Goal: Information Seeking & Learning: Learn about a topic

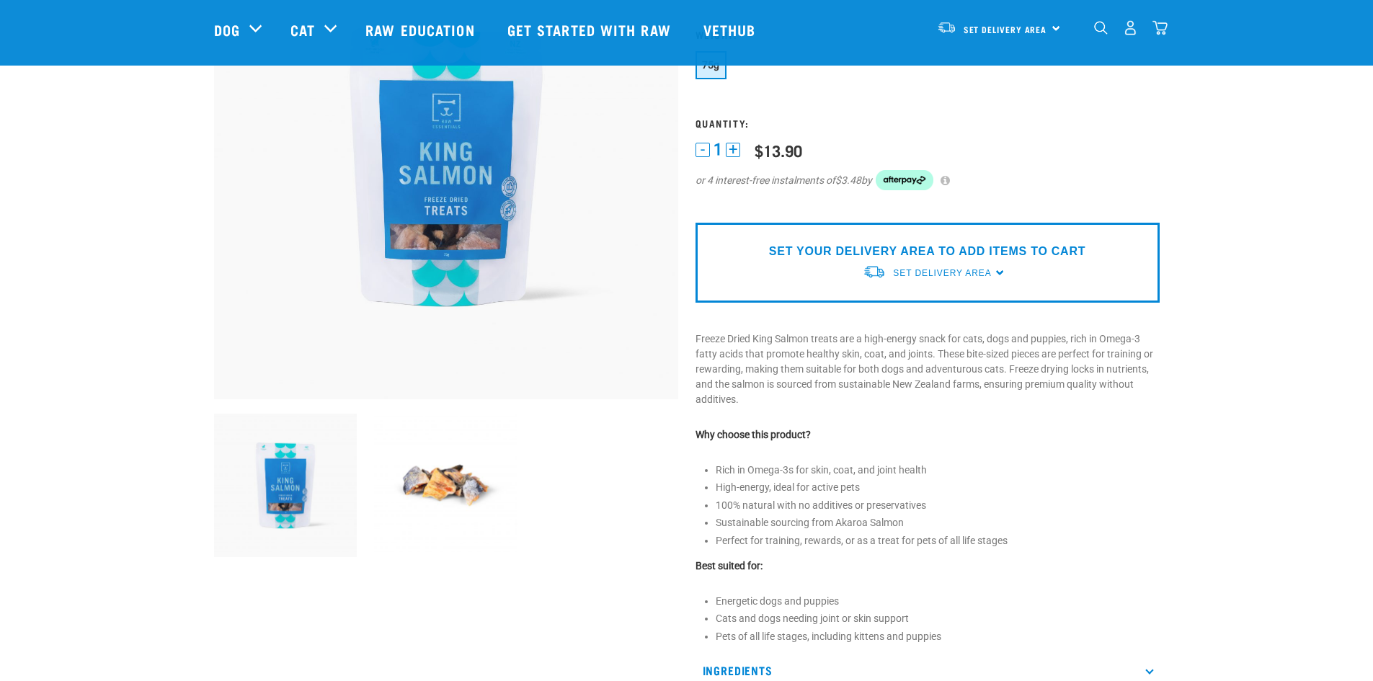
scroll to position [432, 0]
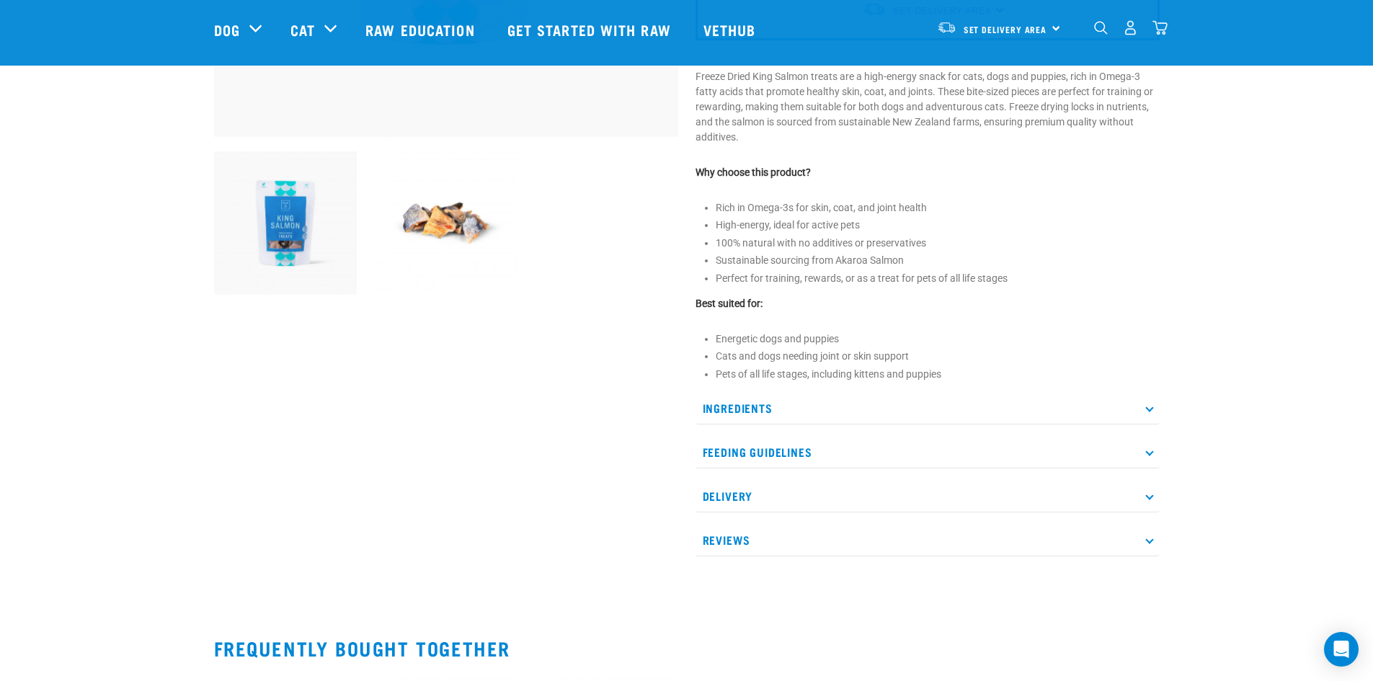
click at [751, 446] on p "Feeding Guidelines" at bounding box center [928, 452] width 464 height 32
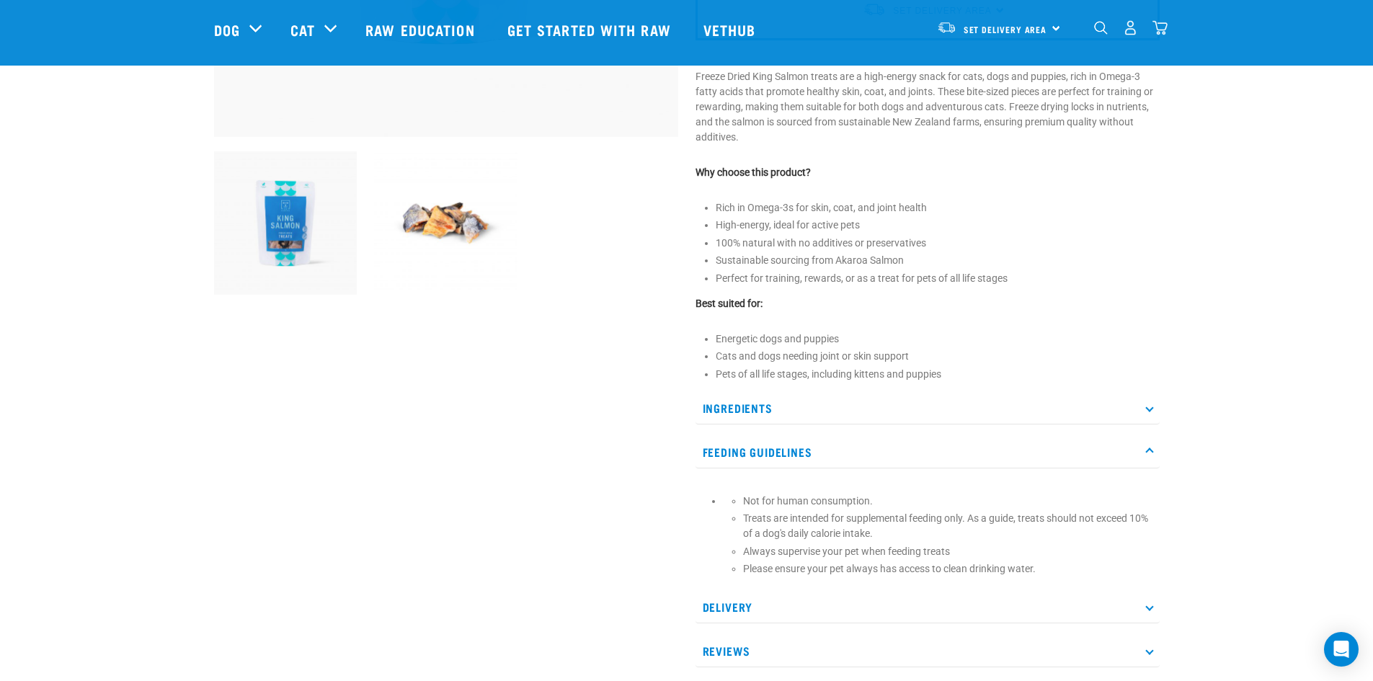
click at [750, 405] on p "Ingredients" at bounding box center [928, 408] width 464 height 32
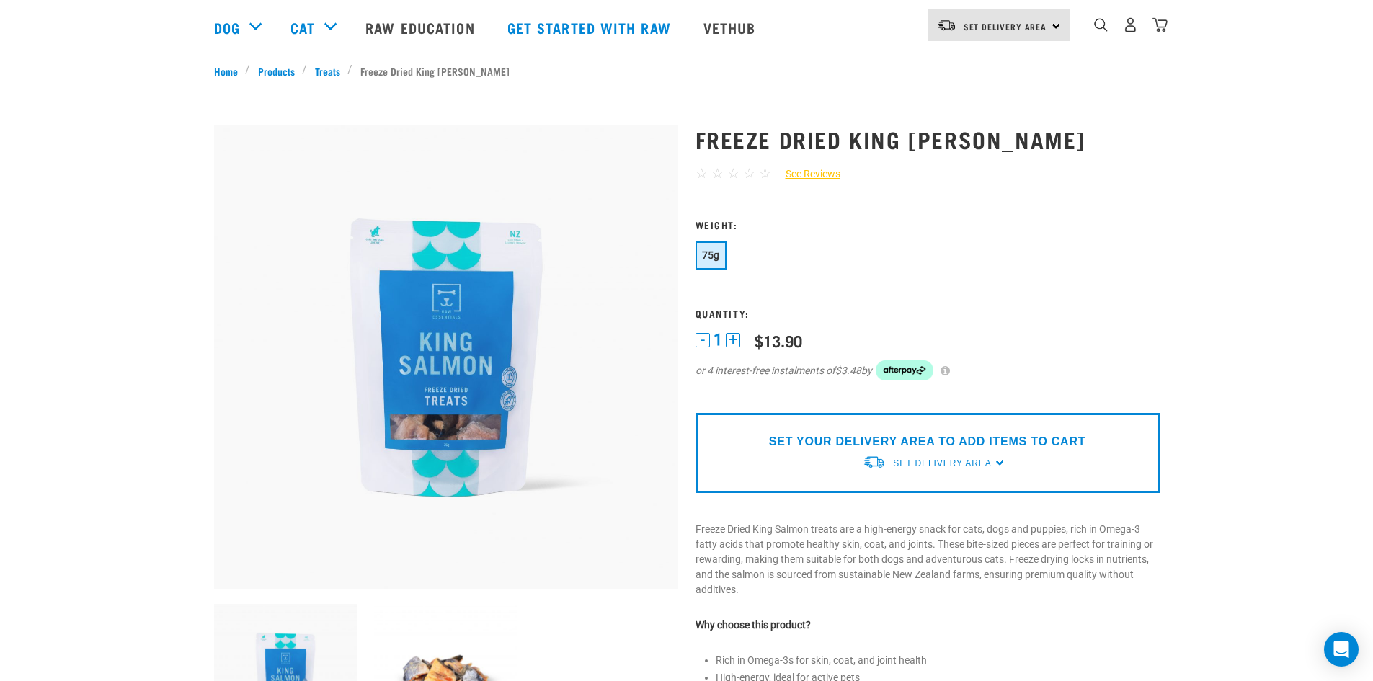
scroll to position [0, 0]
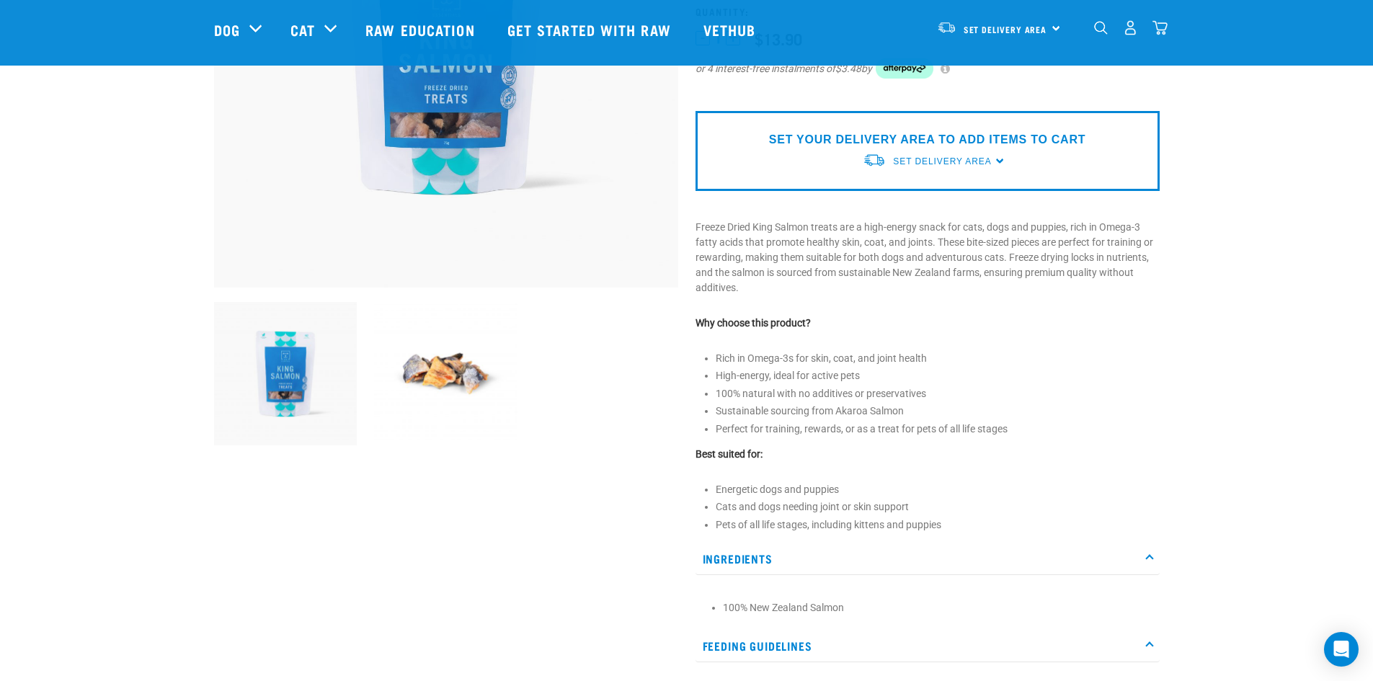
scroll to position [288, 0]
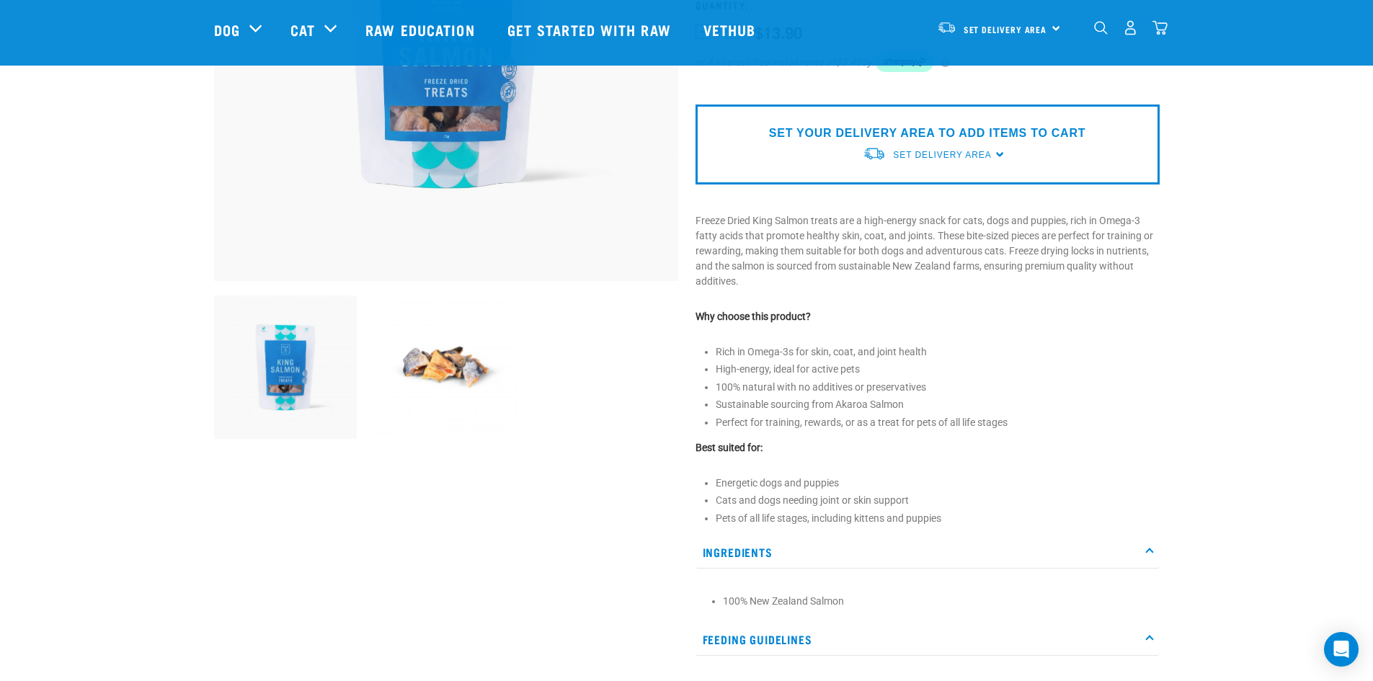
click at [472, 365] on img at bounding box center [445, 367] width 143 height 143
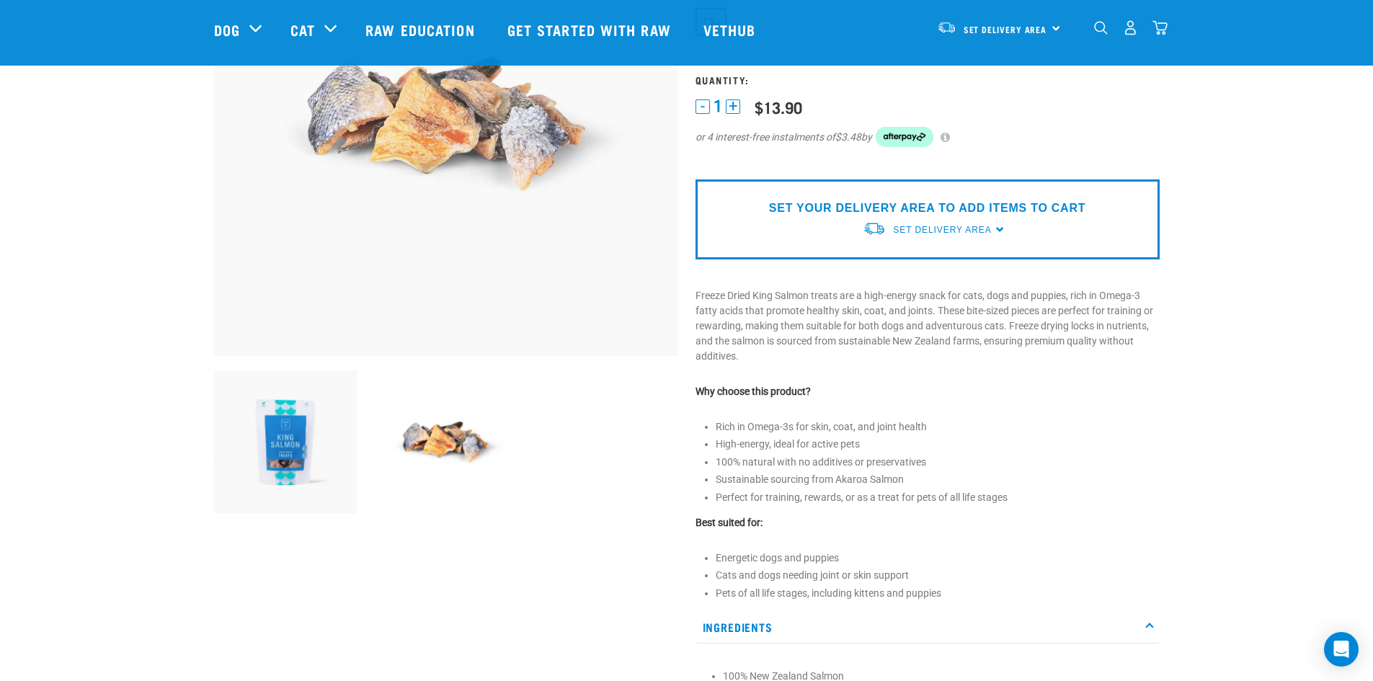
scroll to position [144, 0]
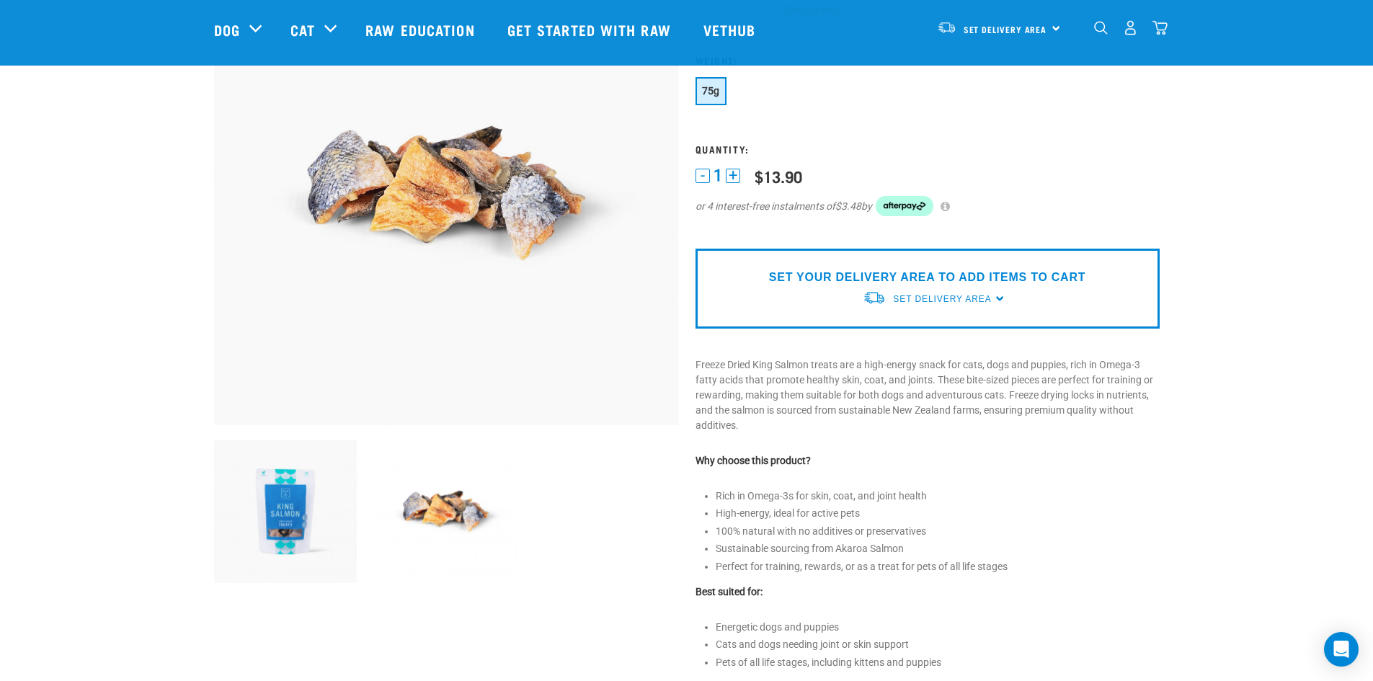
click at [55, 333] on div "Start your pet’s raw journey [DATE] – take our quick pet questionnaire. Deliver…" at bounding box center [686, 595] width 1373 height 1478
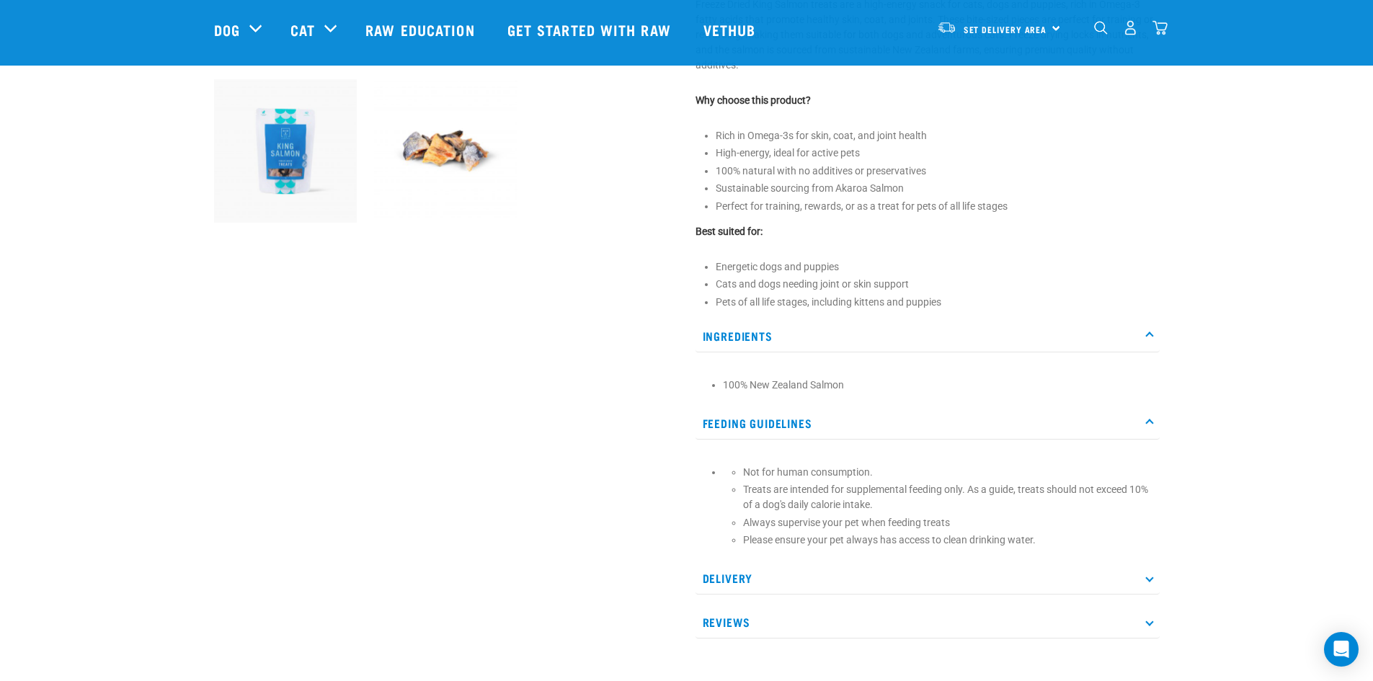
scroll to position [793, 0]
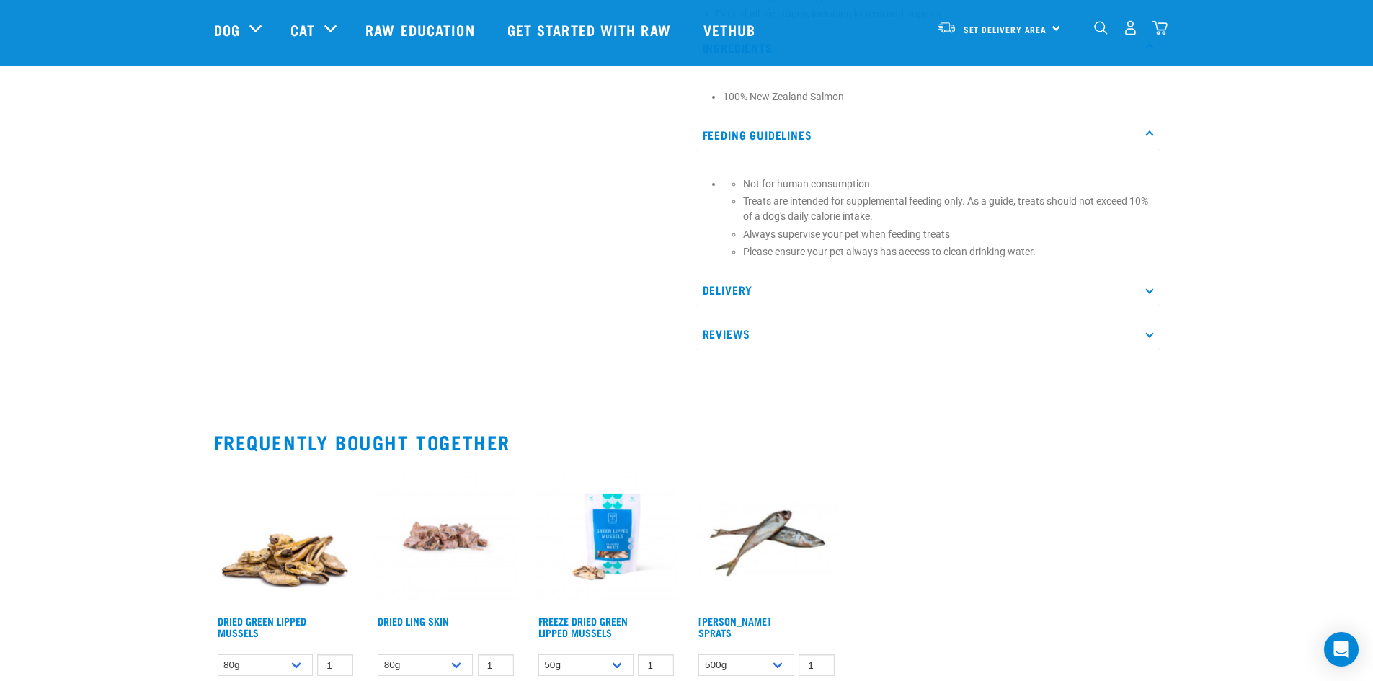
click at [762, 293] on p "Delivery" at bounding box center [928, 290] width 464 height 32
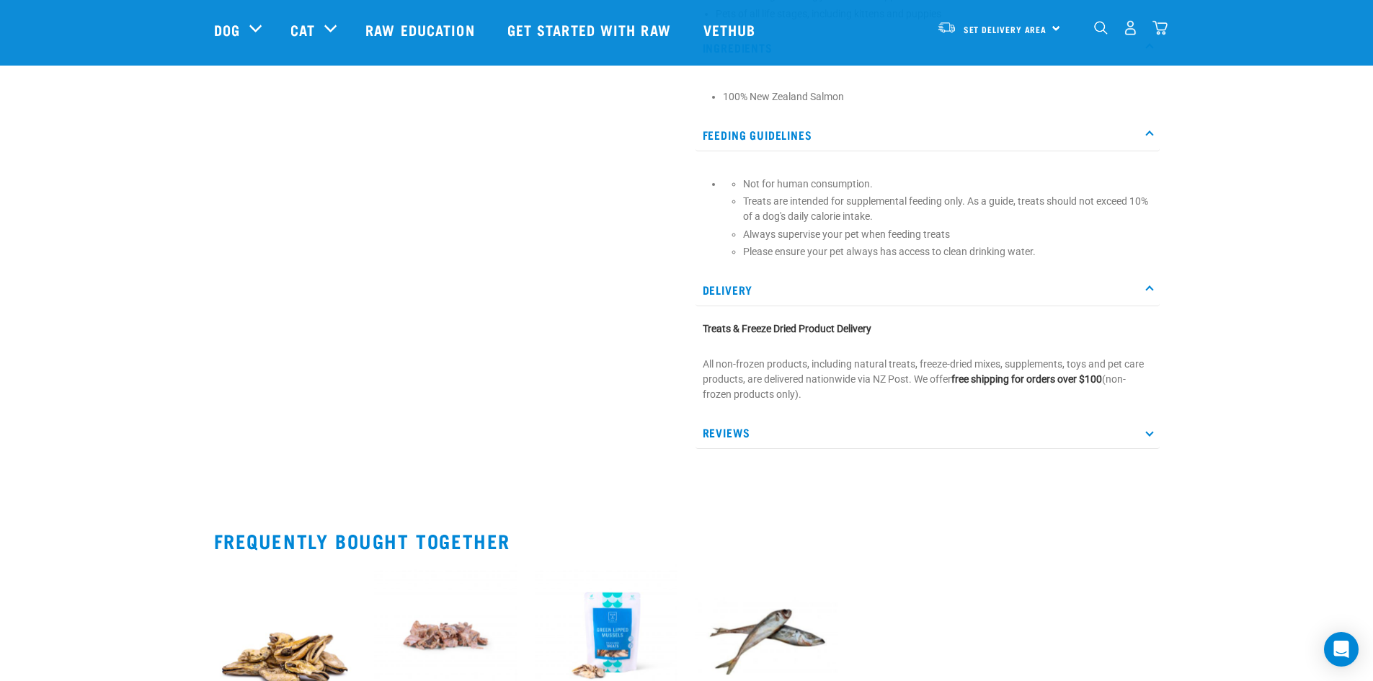
click at [758, 287] on p "Delivery" at bounding box center [928, 290] width 464 height 32
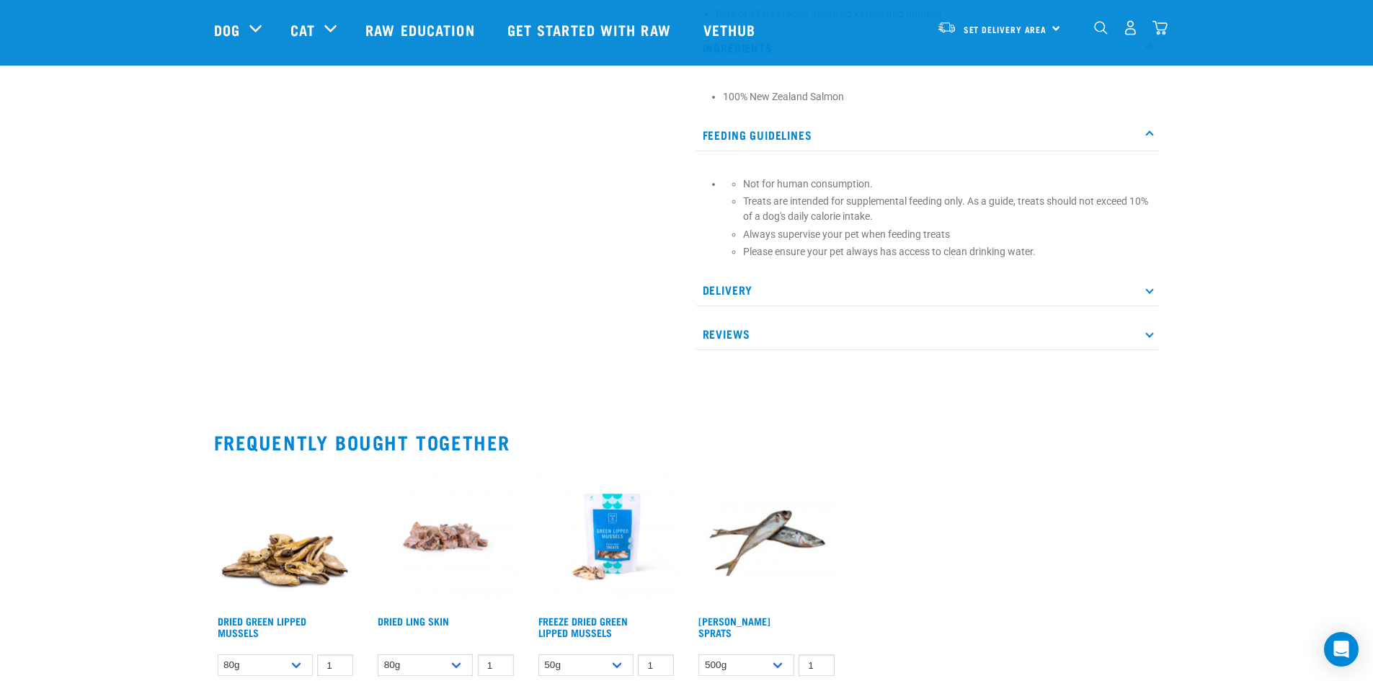
click at [747, 330] on p "Reviews" at bounding box center [928, 334] width 464 height 32
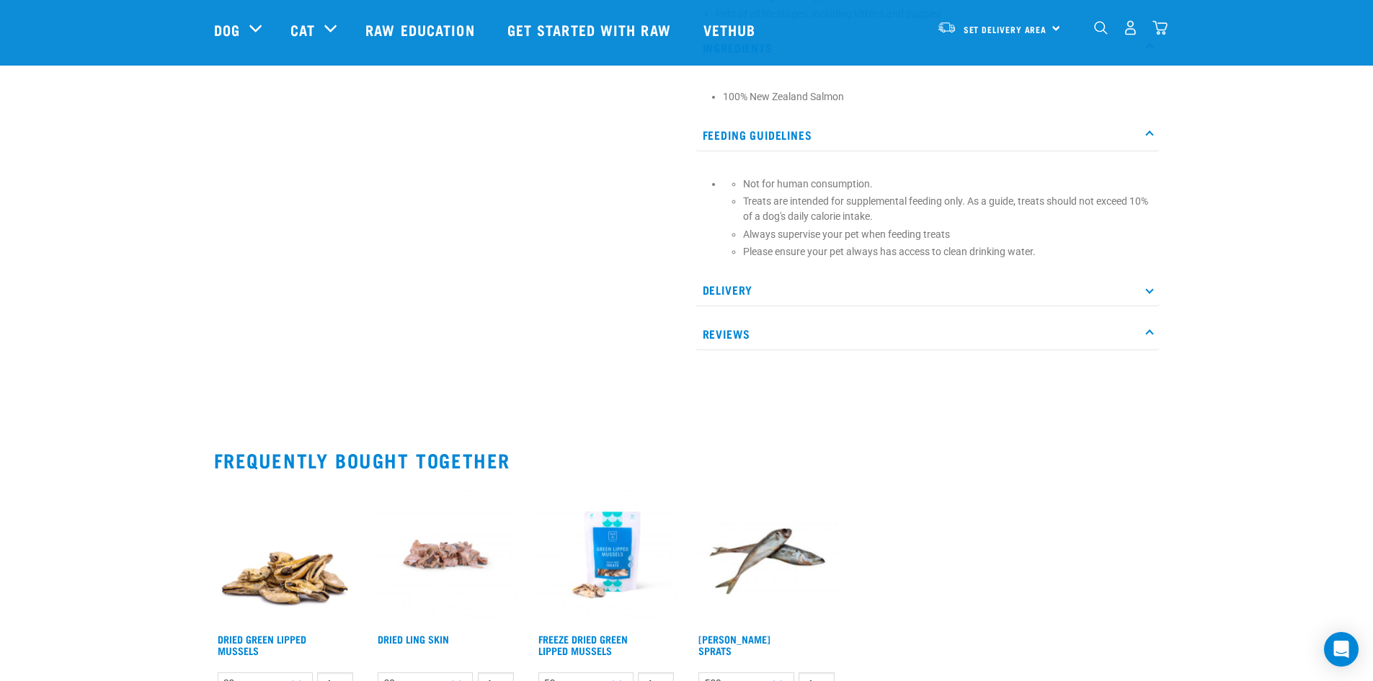
click at [747, 330] on p "Reviews" at bounding box center [928, 334] width 464 height 32
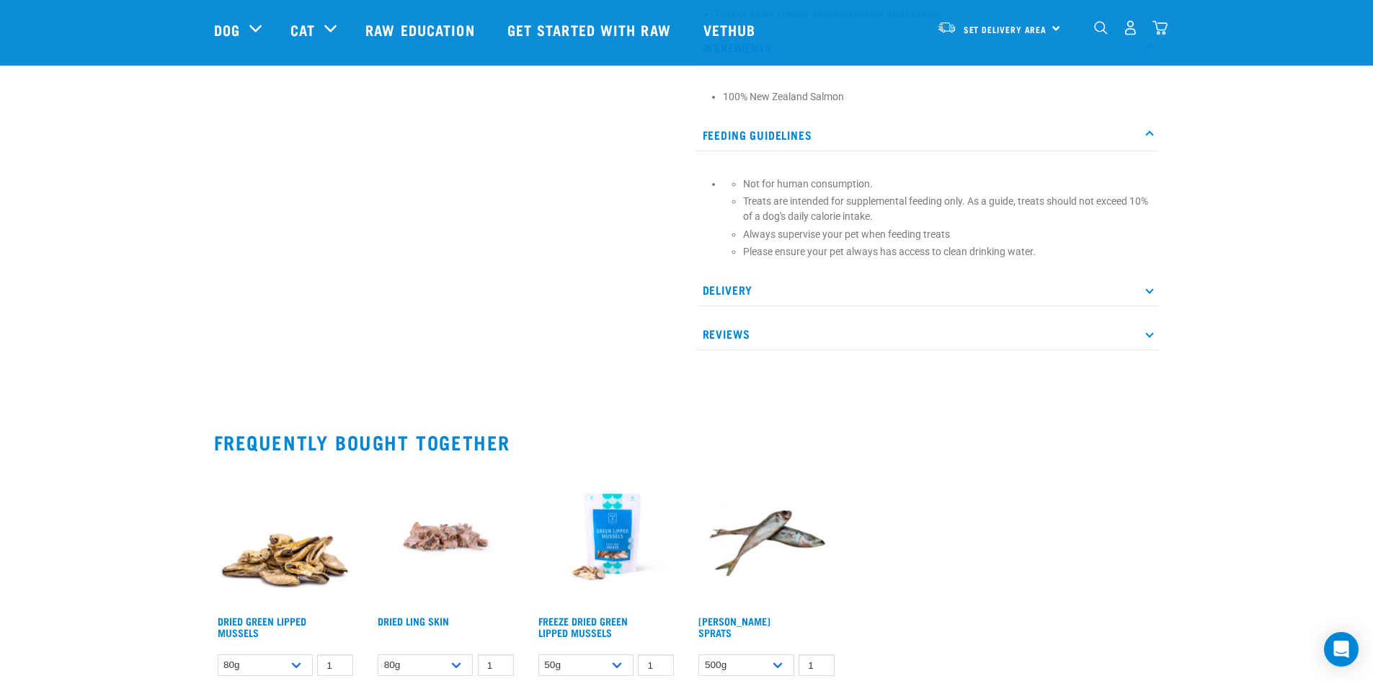
click at [747, 330] on p "Reviews" at bounding box center [928, 334] width 464 height 32
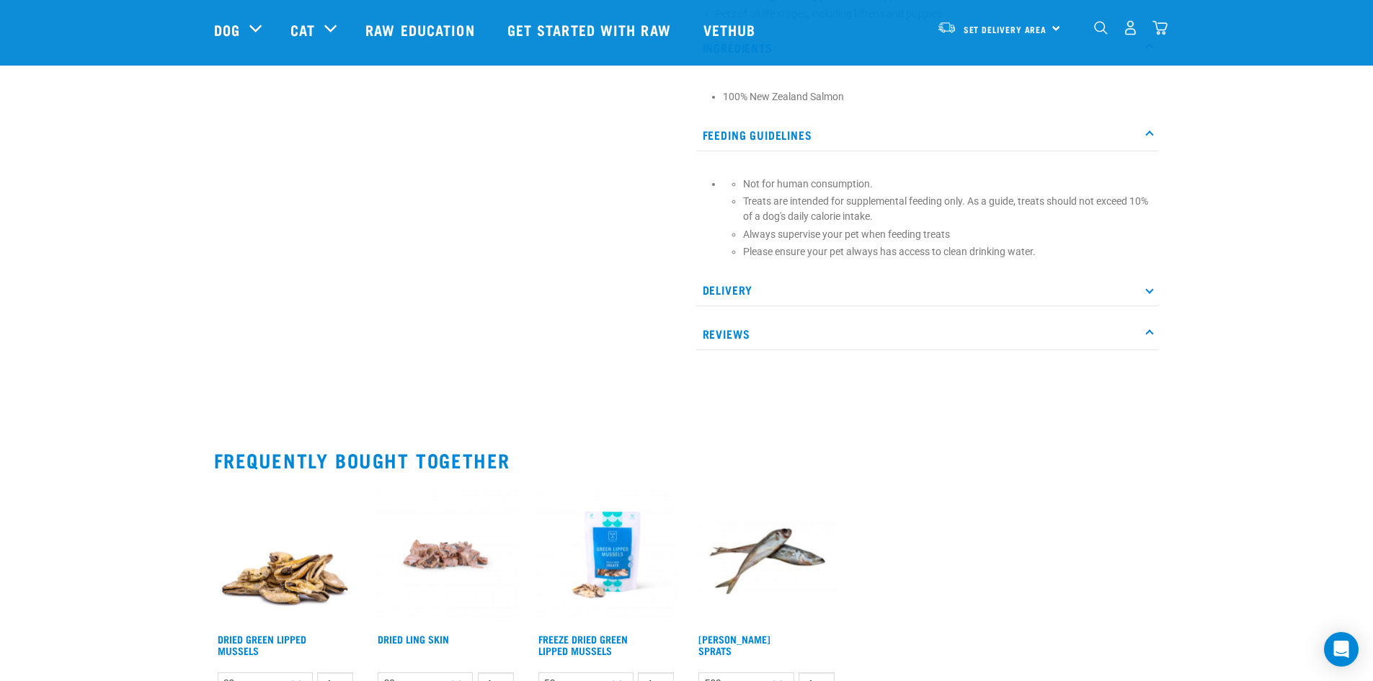
click at [747, 330] on p "Reviews" at bounding box center [928, 334] width 464 height 32
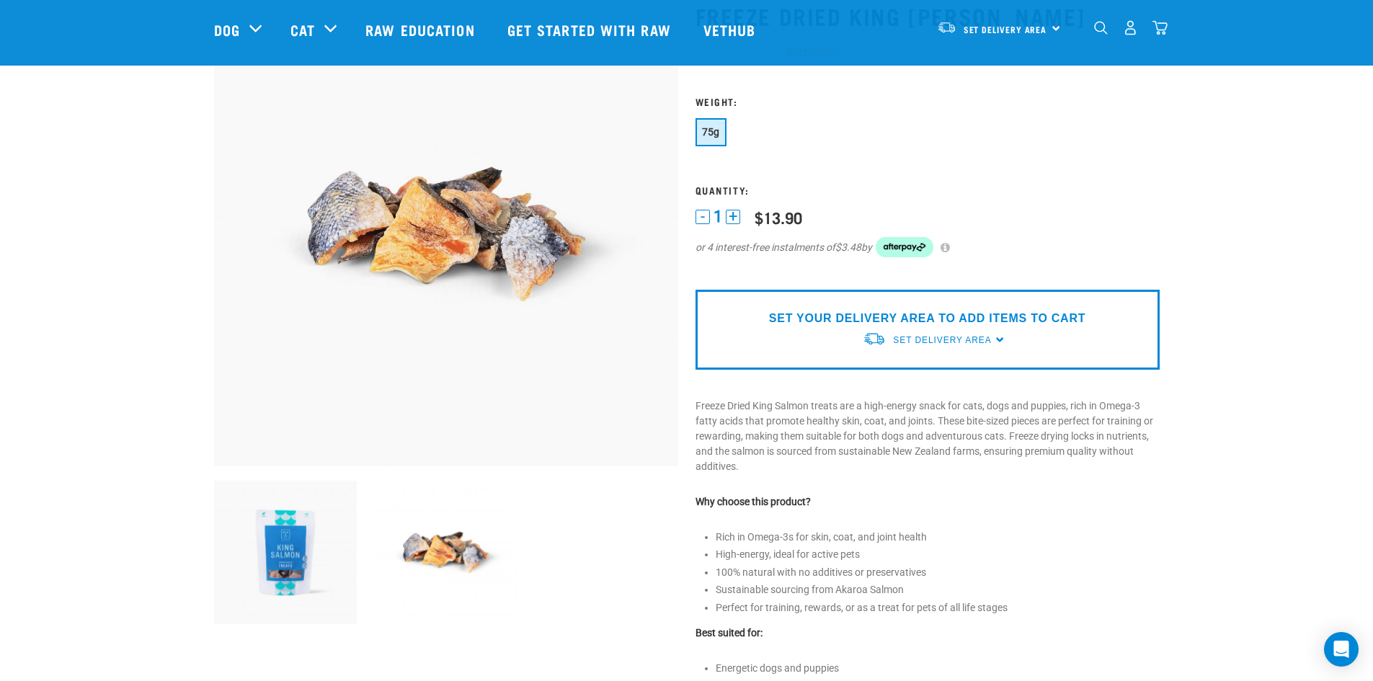
scroll to position [72, 0]
